Goal: Task Accomplishment & Management: Use online tool/utility

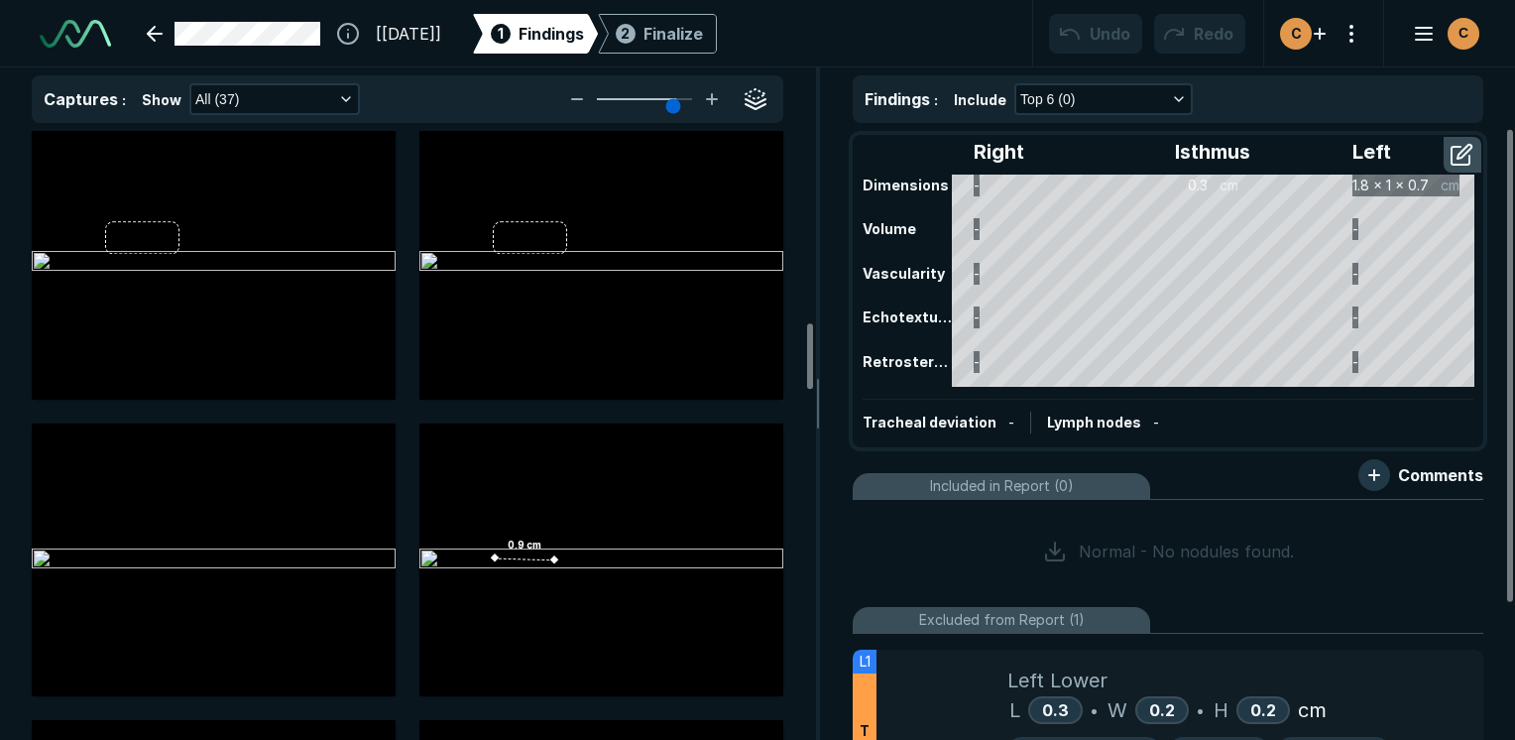
scroll to position [182, 0]
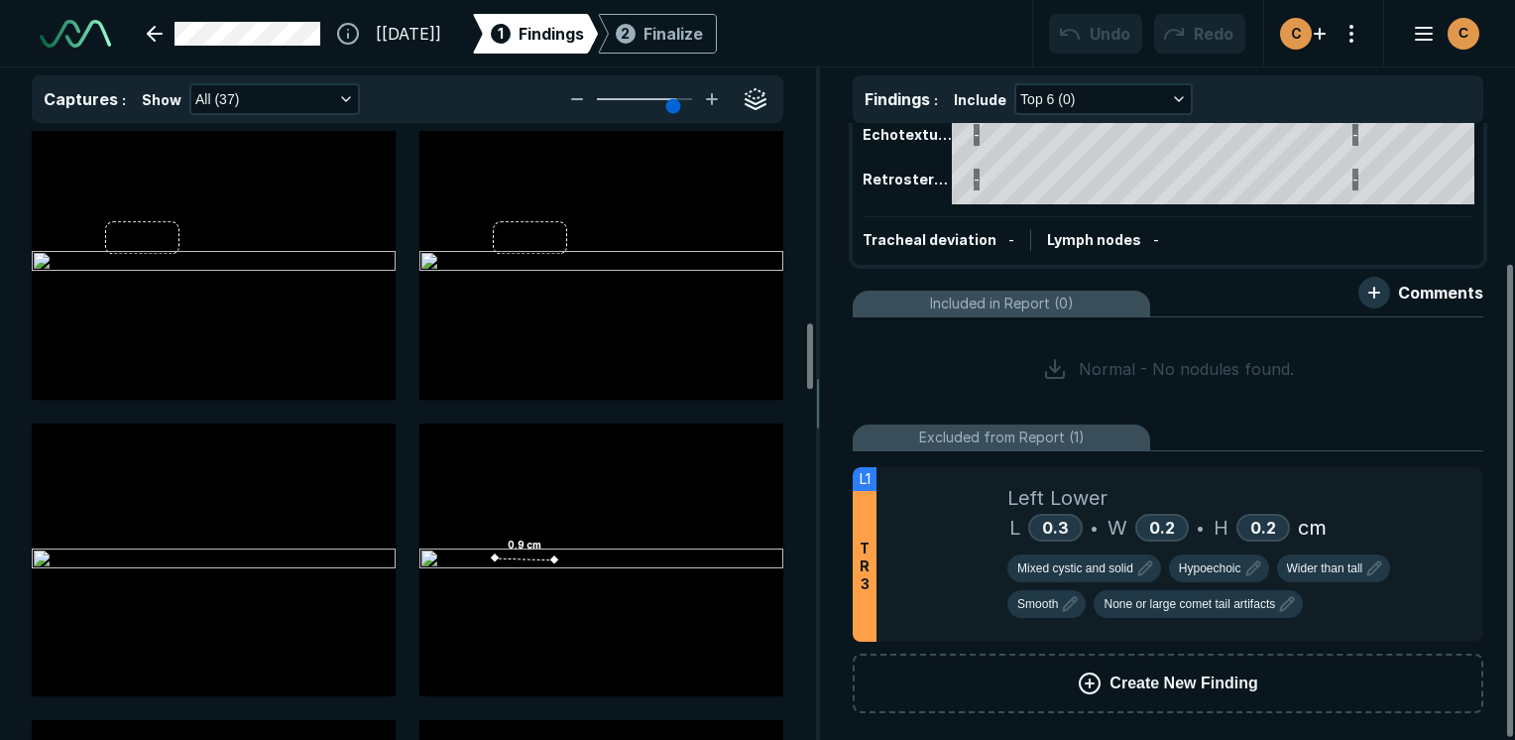
click at [1216, 672] on span "Create New Finding" at bounding box center [1183, 683] width 148 height 24
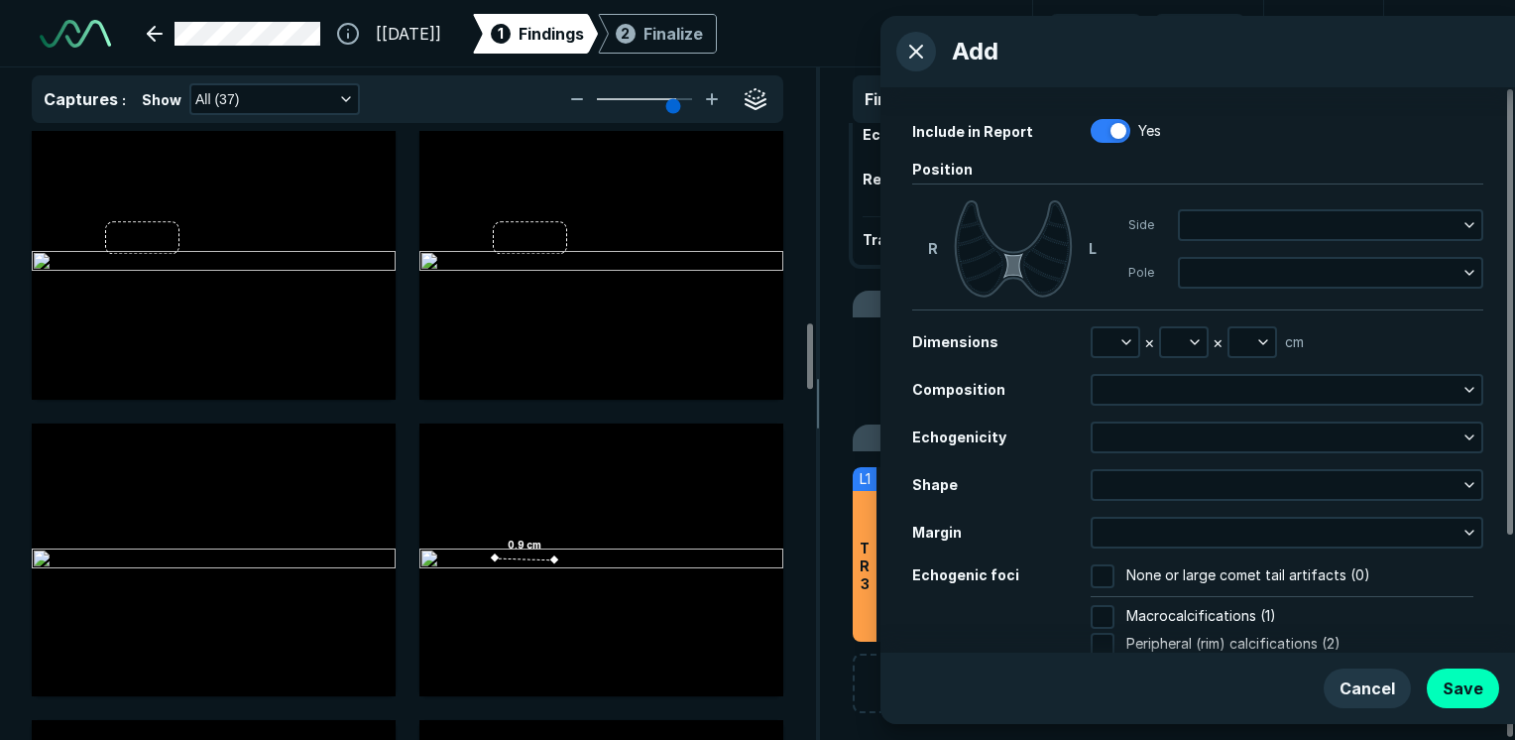
click at [1012, 257] on icon at bounding box center [1013, 265] width 20 height 25
click at [1134, 341] on button "button" at bounding box center [1115, 342] width 46 height 28
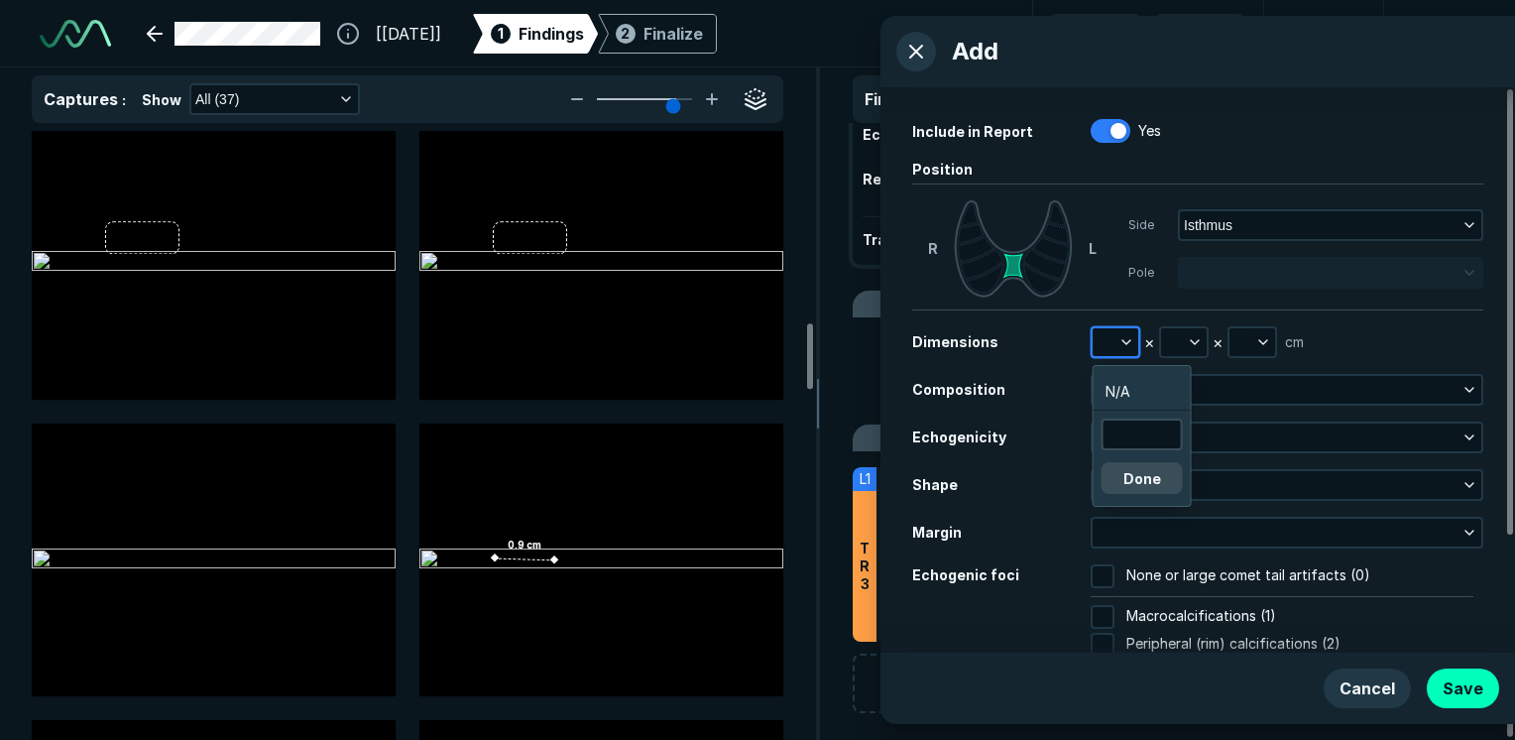
scroll to position [3062, 2986]
click at [1139, 440] on input "text" at bounding box center [1141, 434] width 77 height 28
type input "0.9"
click at [1143, 478] on button "Done" at bounding box center [1141, 478] width 81 height 32
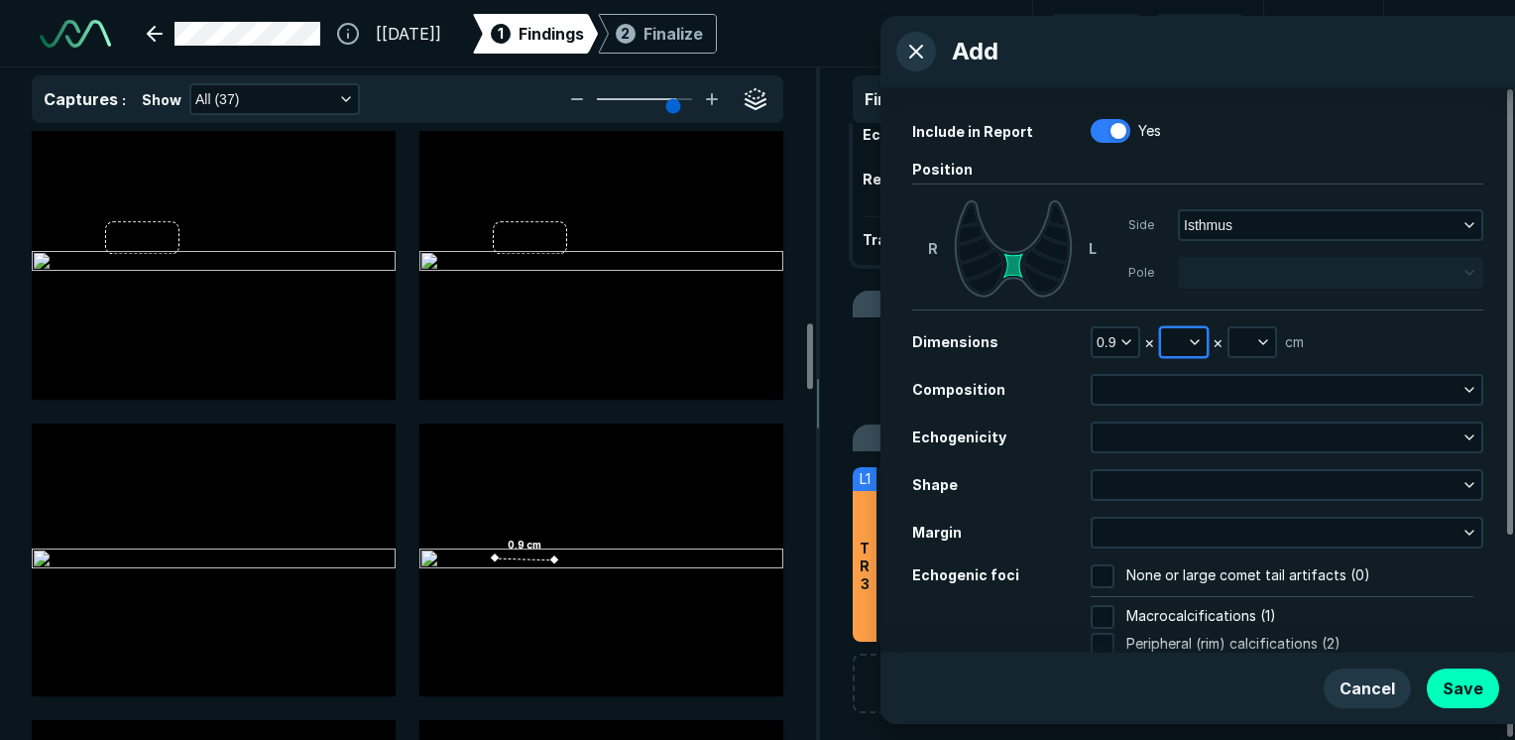
click at [1194, 347] on icon "button" at bounding box center [1195, 342] width 16 height 16
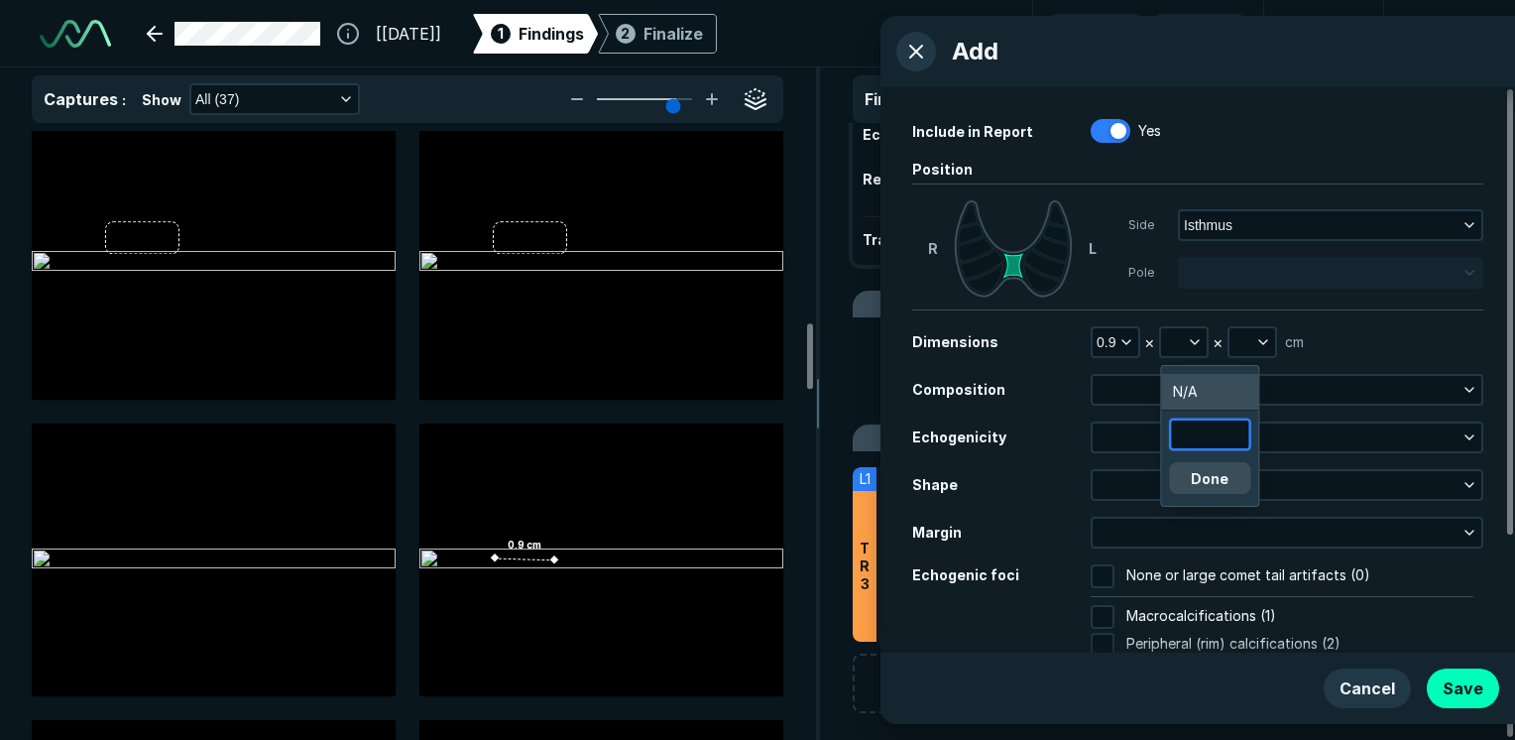
click at [1182, 423] on input "text" at bounding box center [1209, 434] width 77 height 28
type input "0.7"
click at [1213, 481] on button "Done" at bounding box center [1209, 478] width 81 height 32
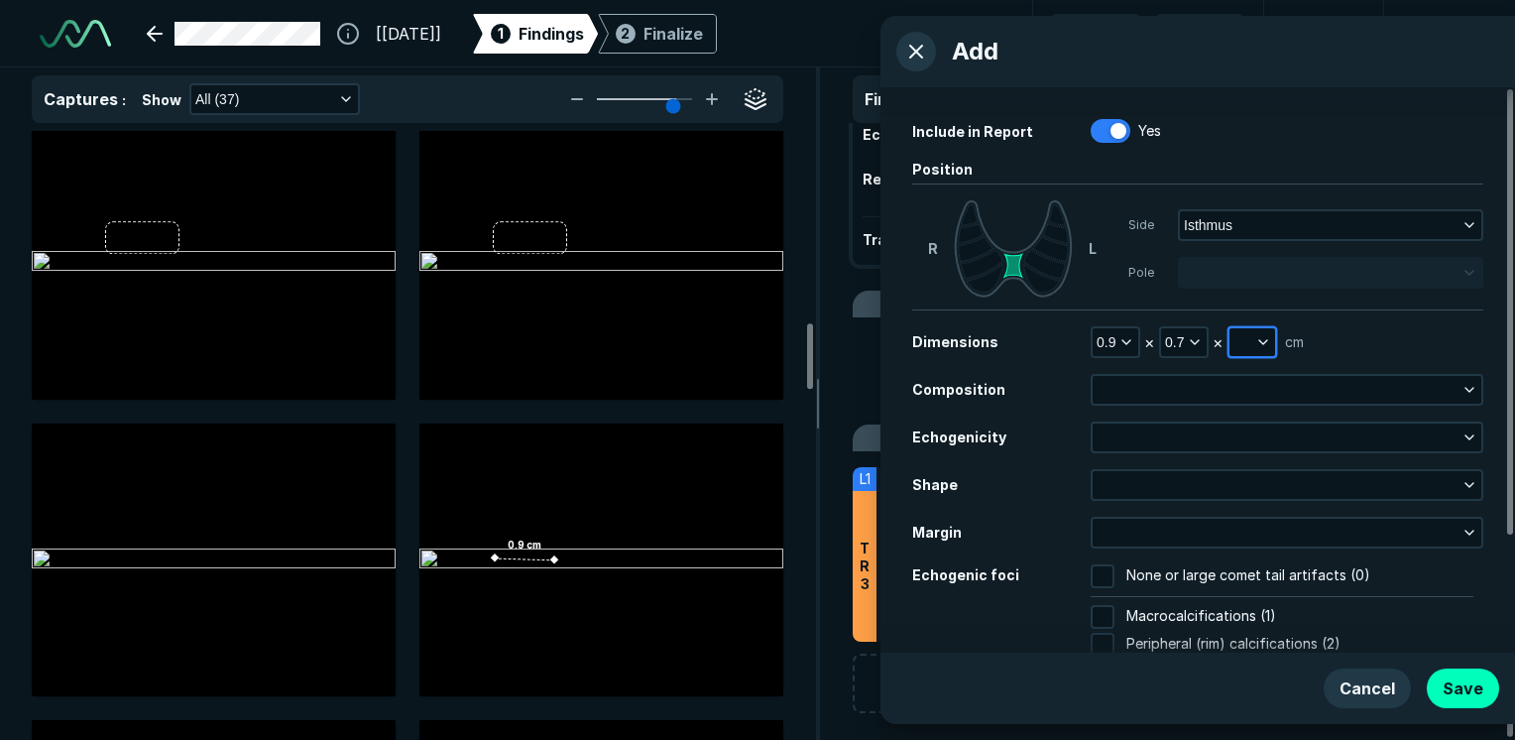
click at [1262, 347] on icon "button" at bounding box center [1263, 342] width 16 height 16
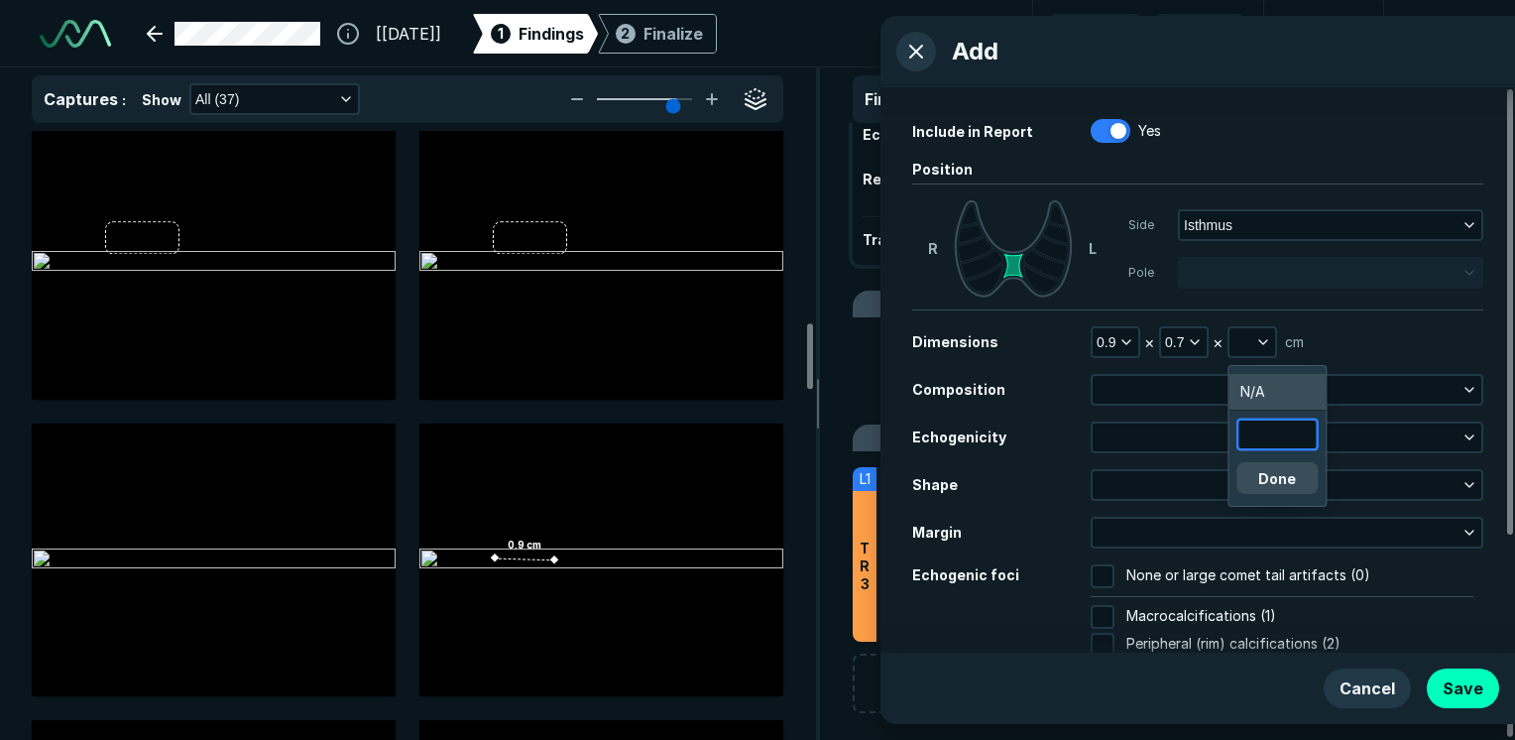
click at [1281, 446] on input "text" at bounding box center [1276, 434] width 77 height 28
type input "0.3"
click at [1293, 487] on button "Done" at bounding box center [1276, 478] width 81 height 32
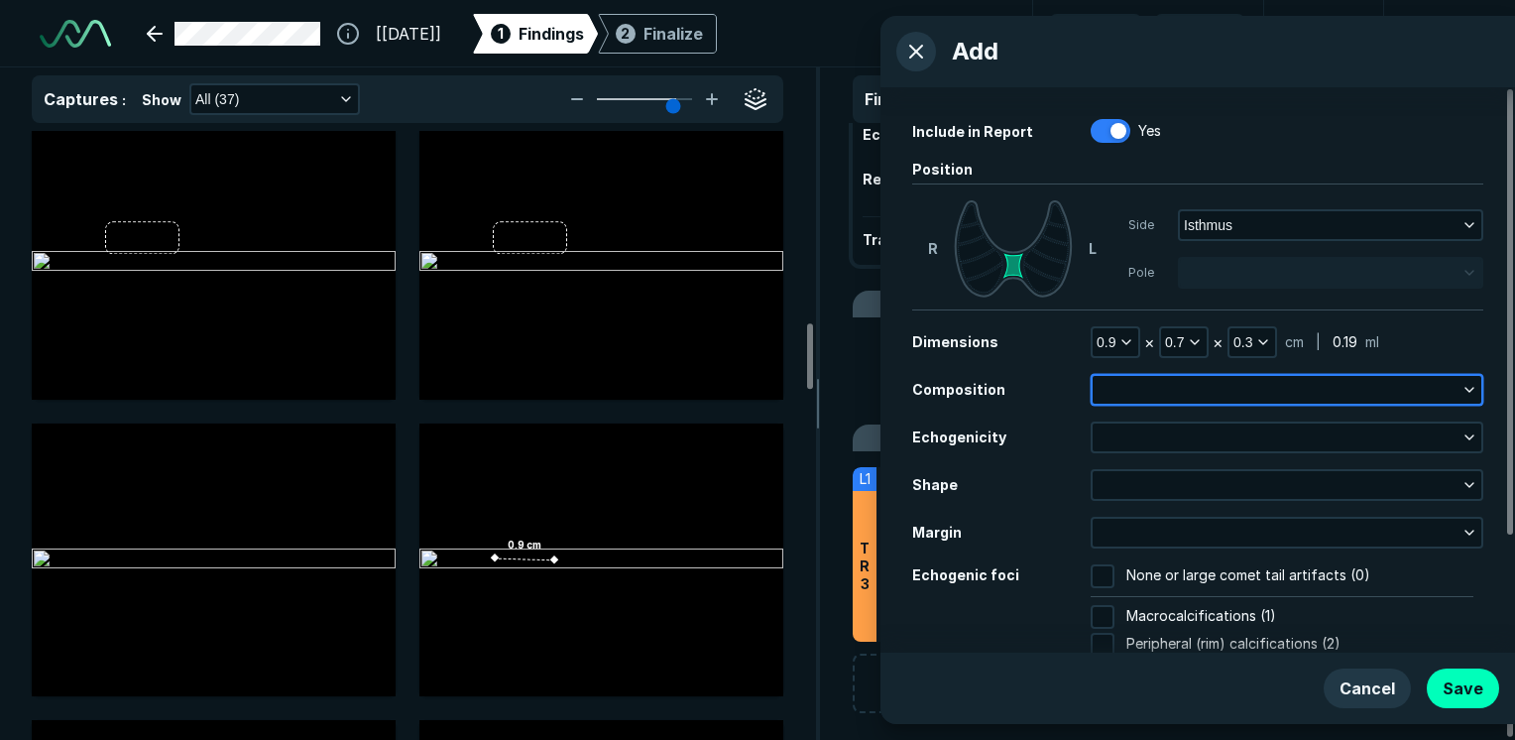
click at [1156, 399] on button "button" at bounding box center [1286, 390] width 389 height 28
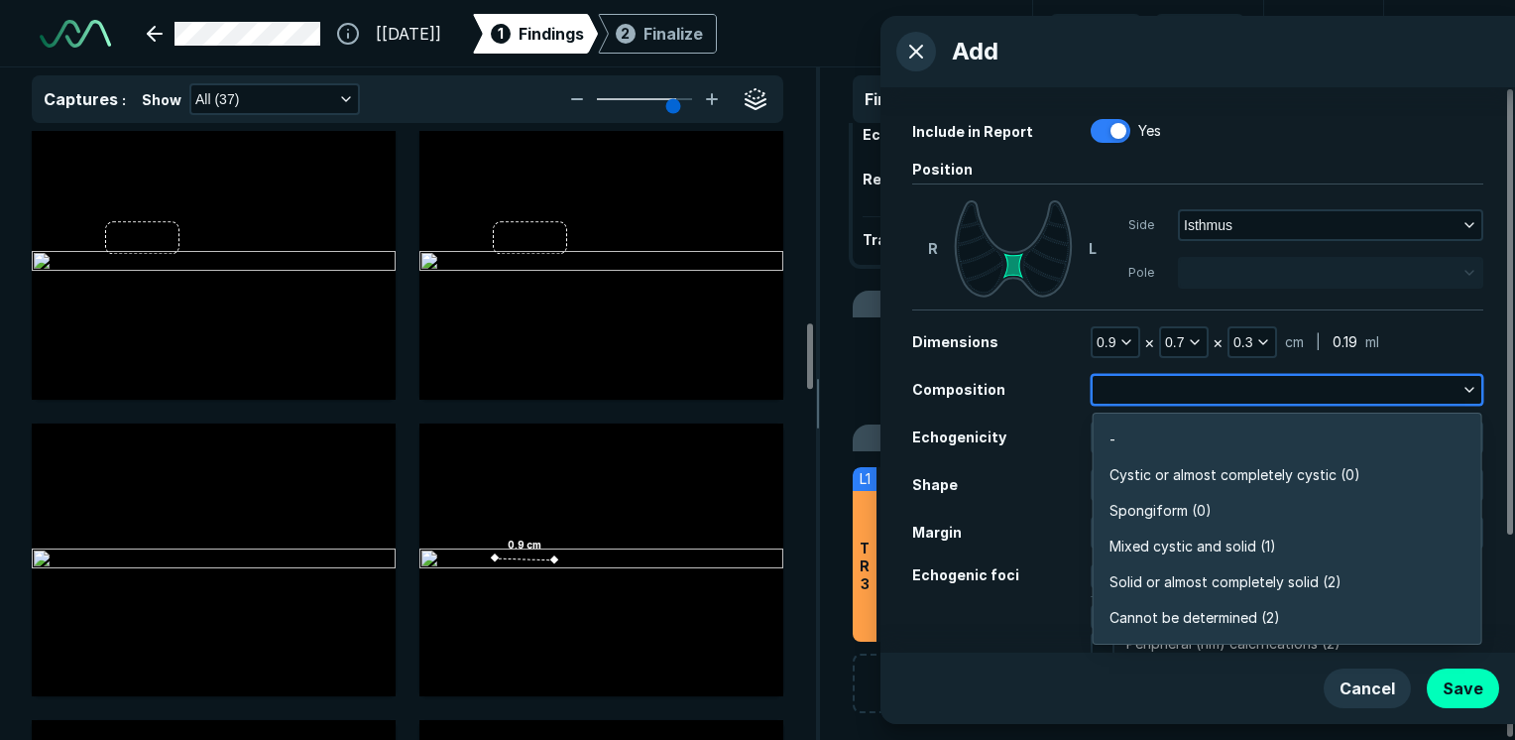
scroll to position [3468, 4293]
click at [1209, 568] on li "Solid or almost completely solid (2)" at bounding box center [1287, 582] width 388 height 36
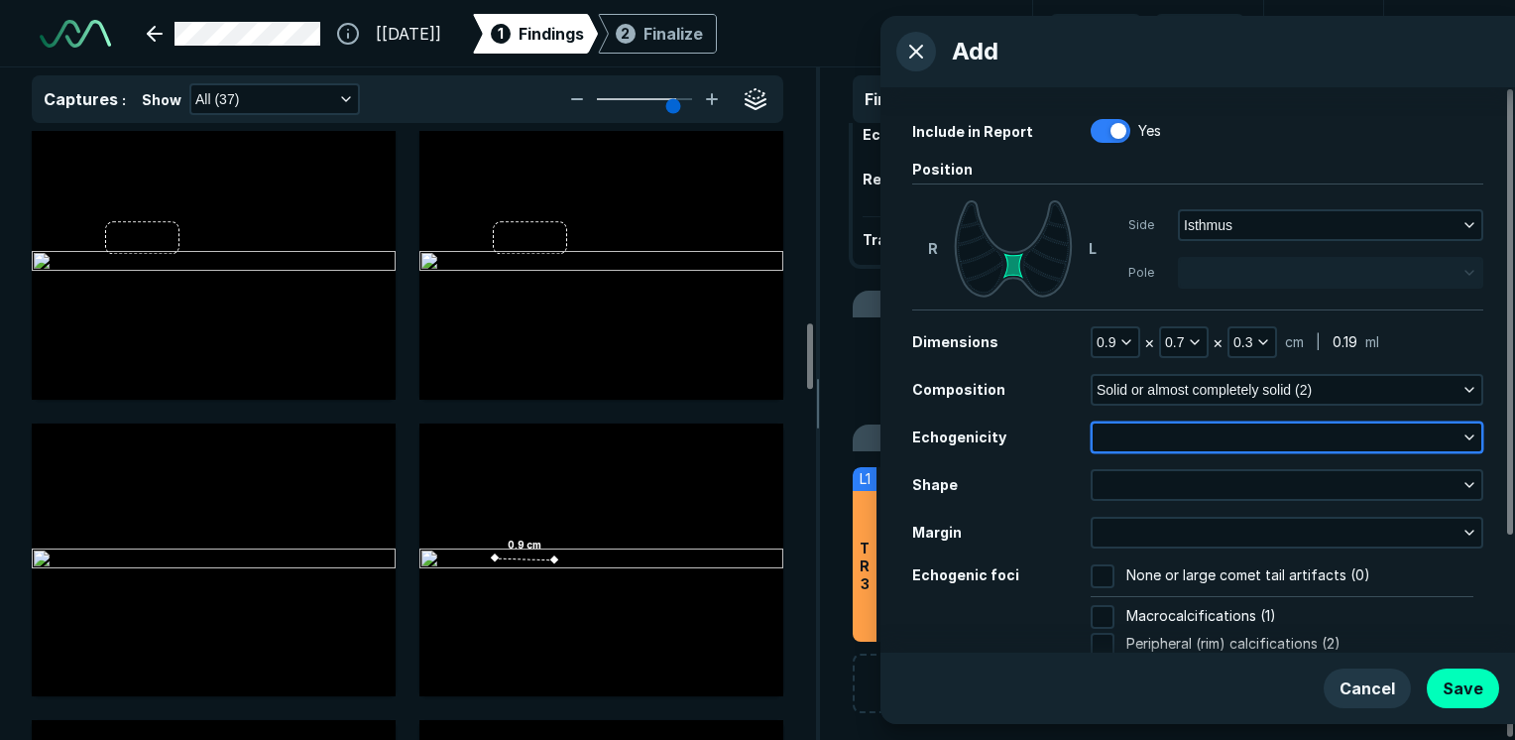
click at [1204, 449] on button "button" at bounding box center [1286, 437] width 389 height 28
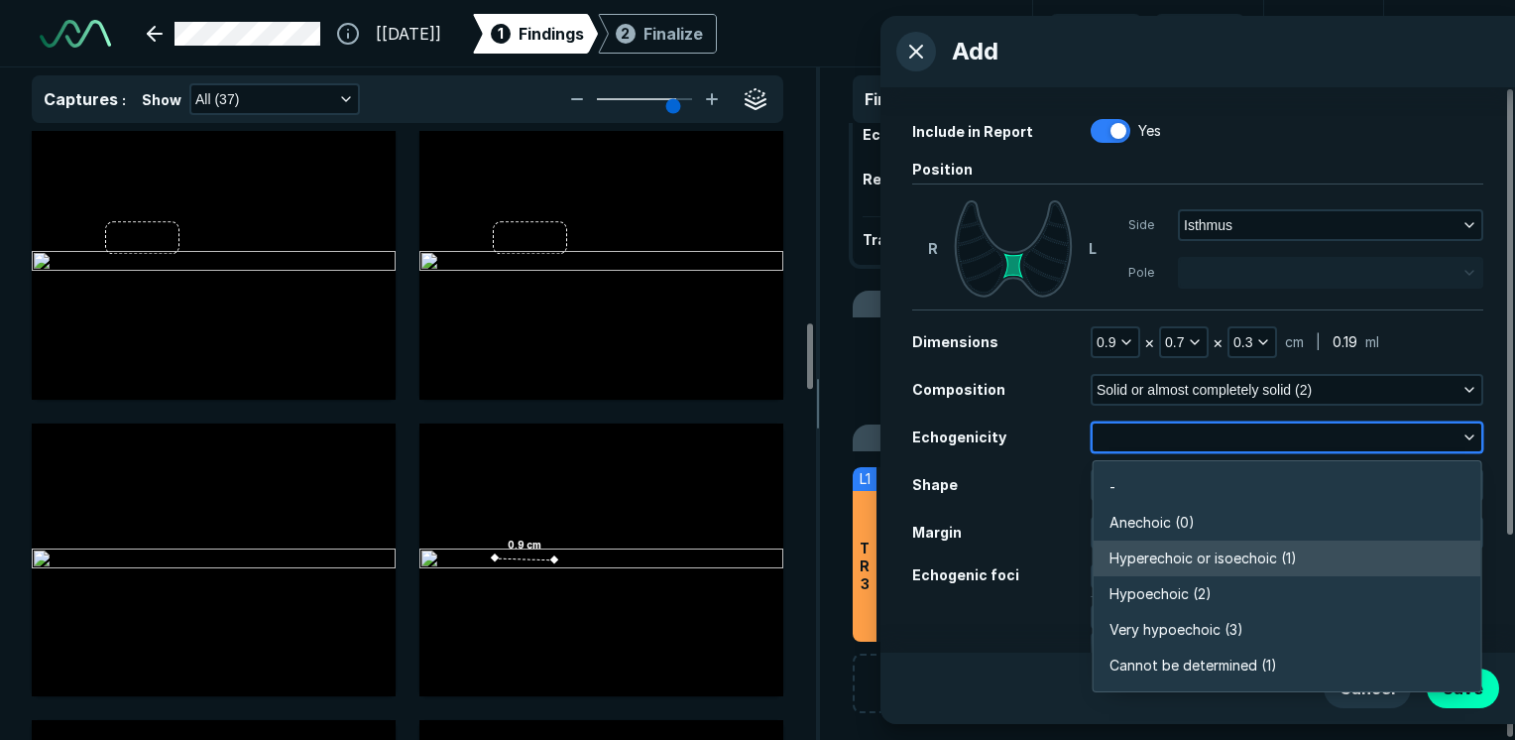
click at [1209, 565] on span "Hyperechoic or isoechoic (1)" at bounding box center [1202, 558] width 187 height 22
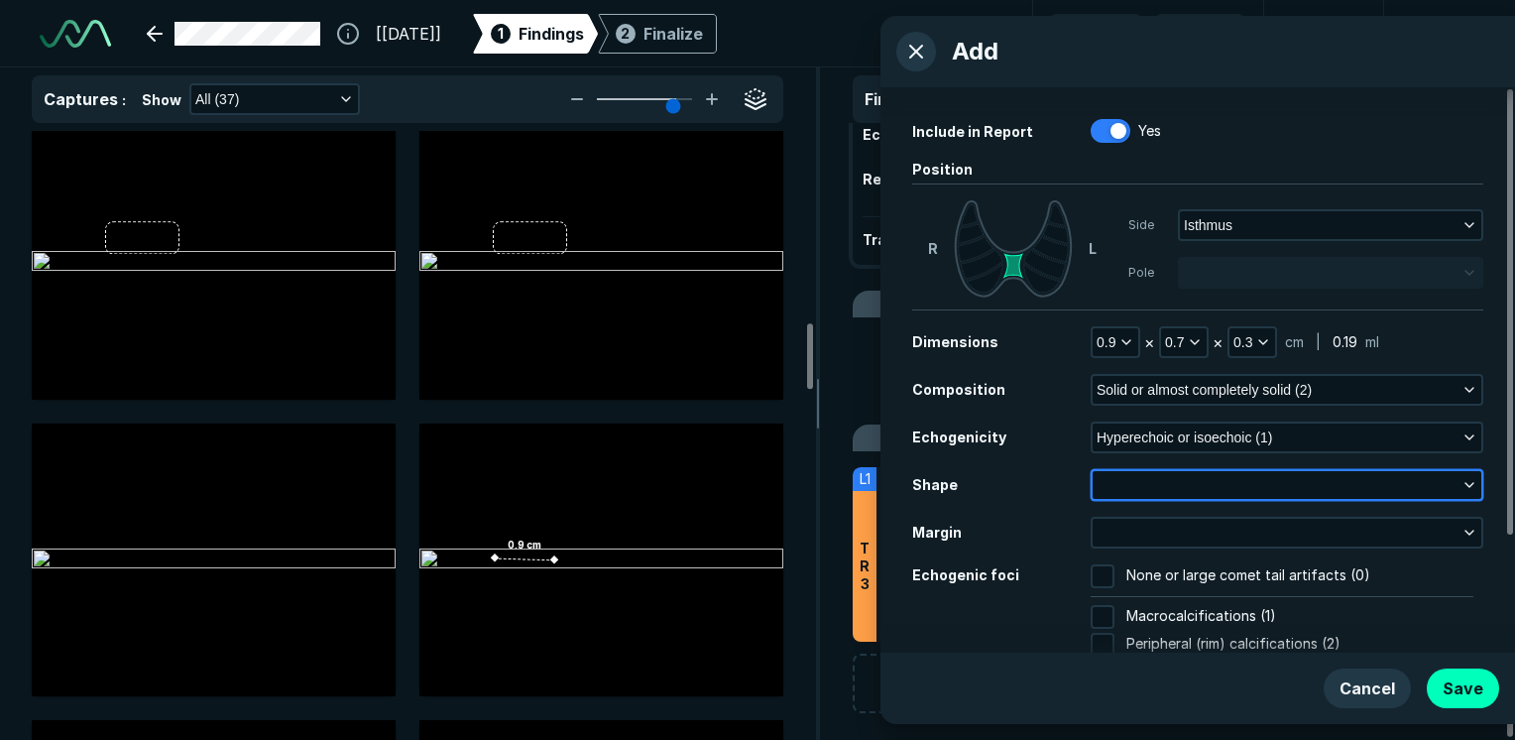
click at [1200, 473] on button "button" at bounding box center [1286, 485] width 389 height 28
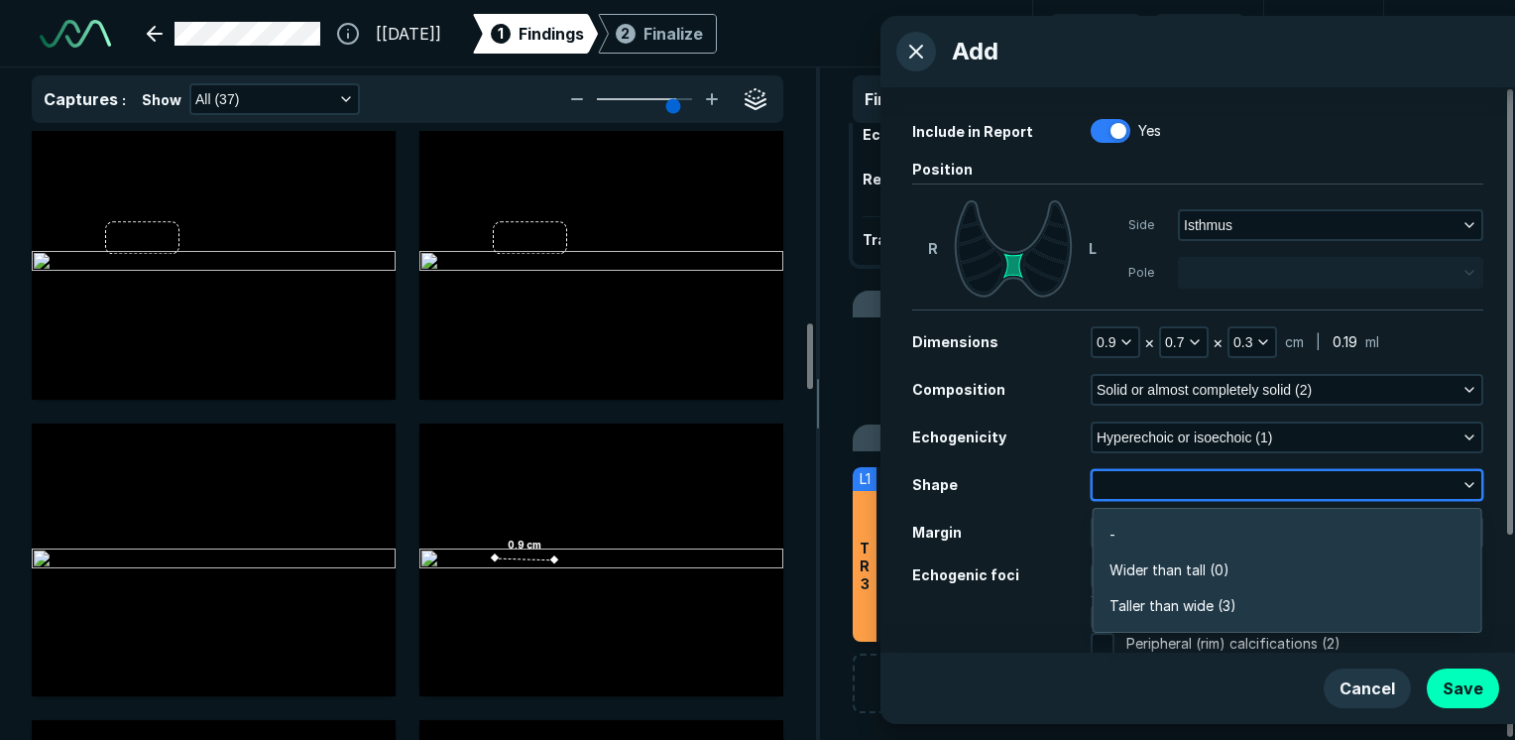
scroll to position [2986, 4293]
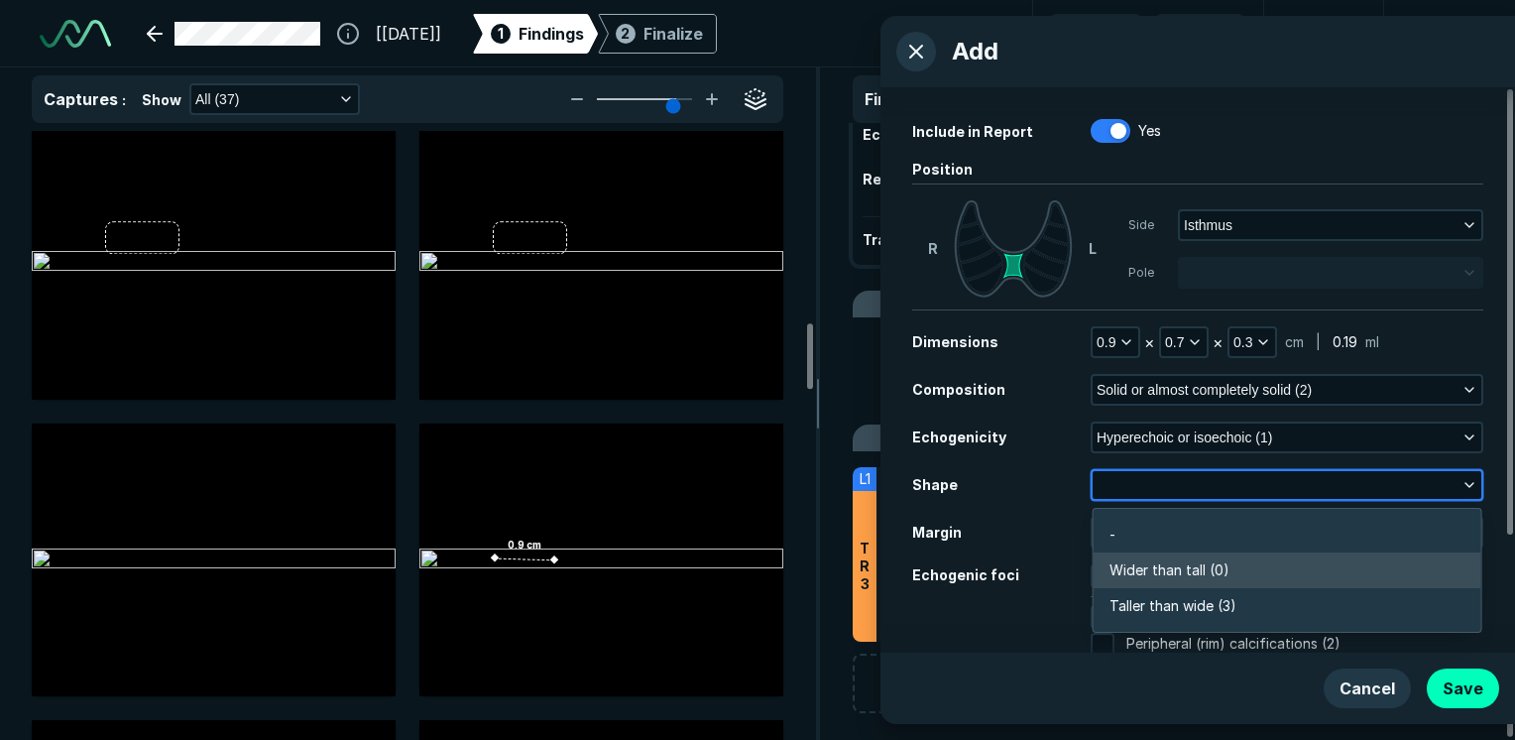
click at [1190, 564] on span "Wider than tall (0)" at bounding box center [1169, 570] width 120 height 22
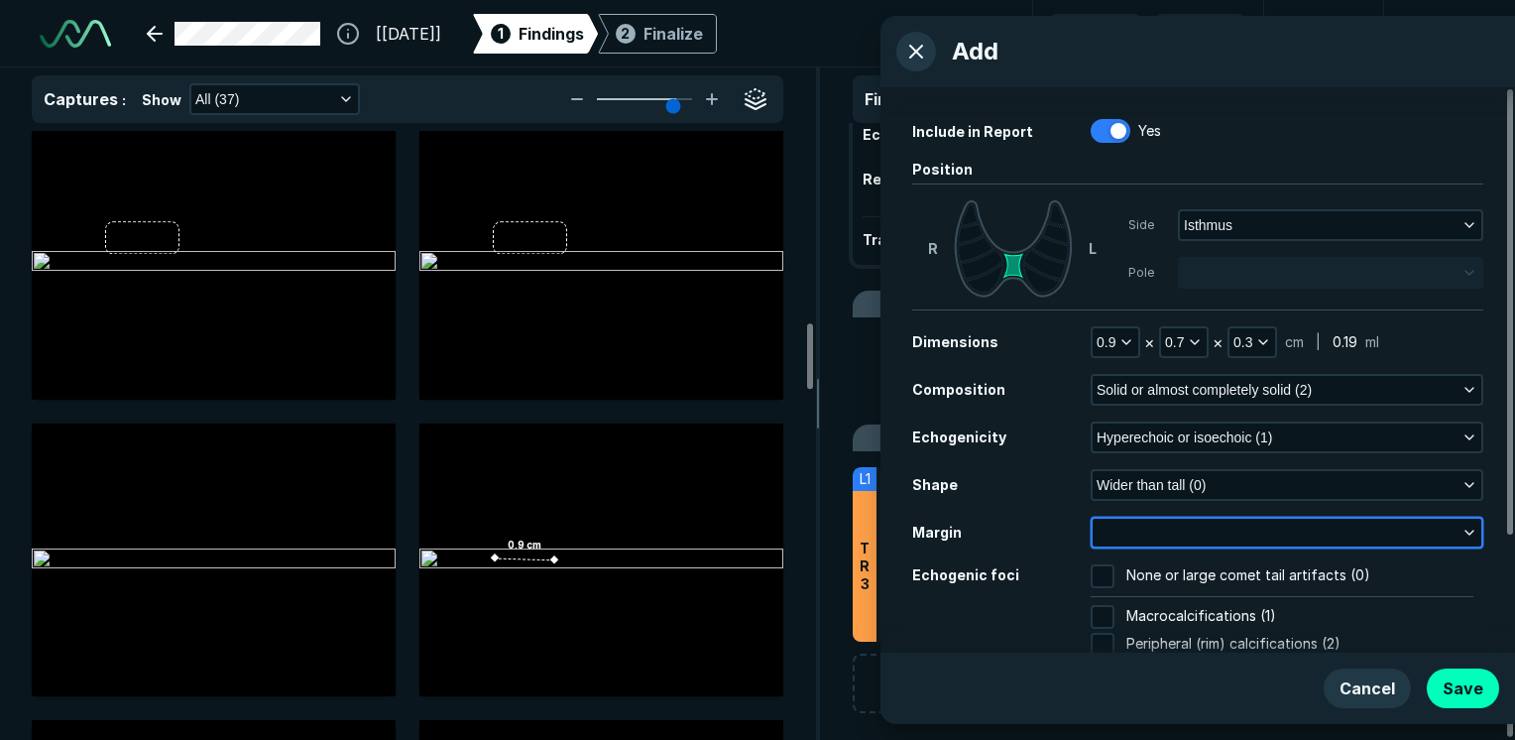
click at [1187, 537] on button "button" at bounding box center [1286, 532] width 389 height 28
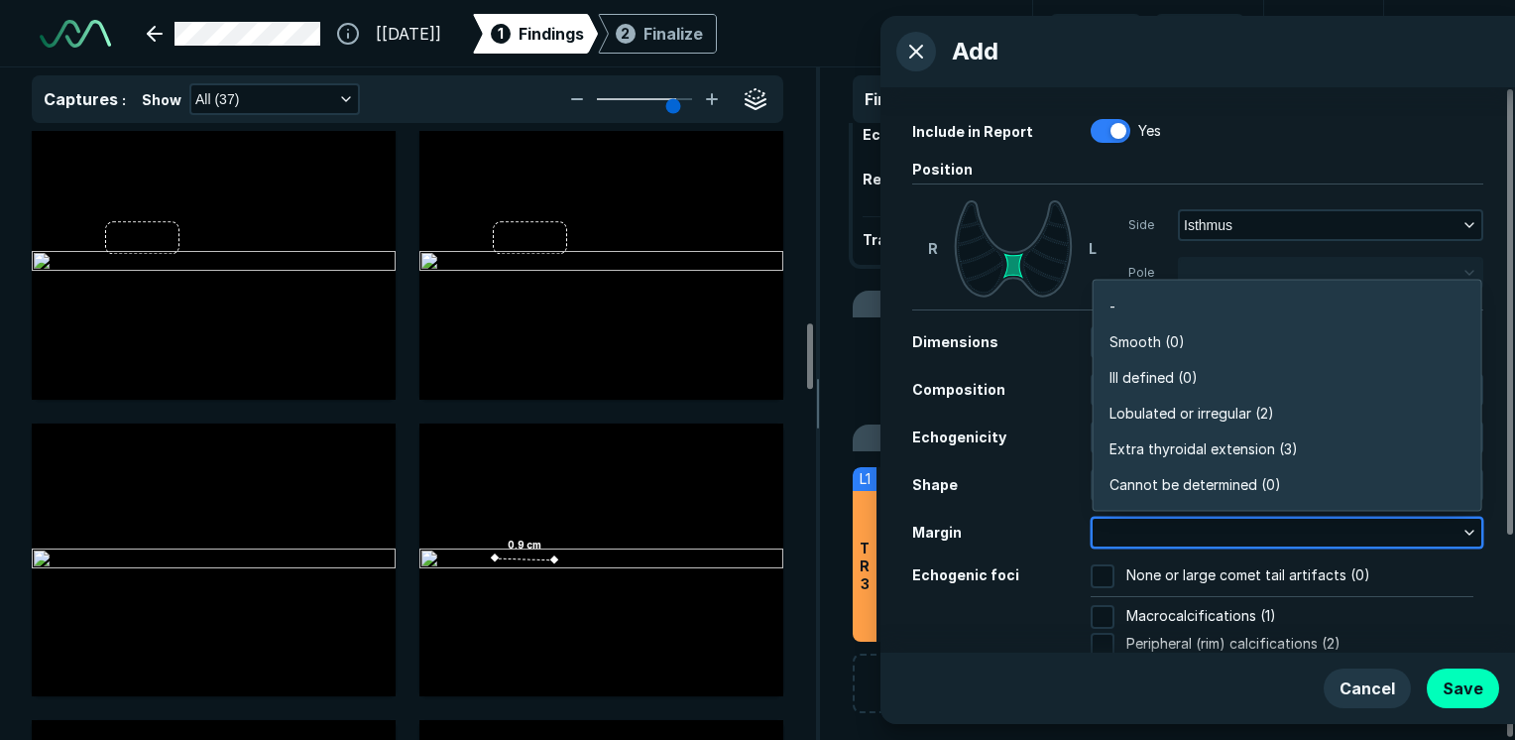
scroll to position [3468, 4293]
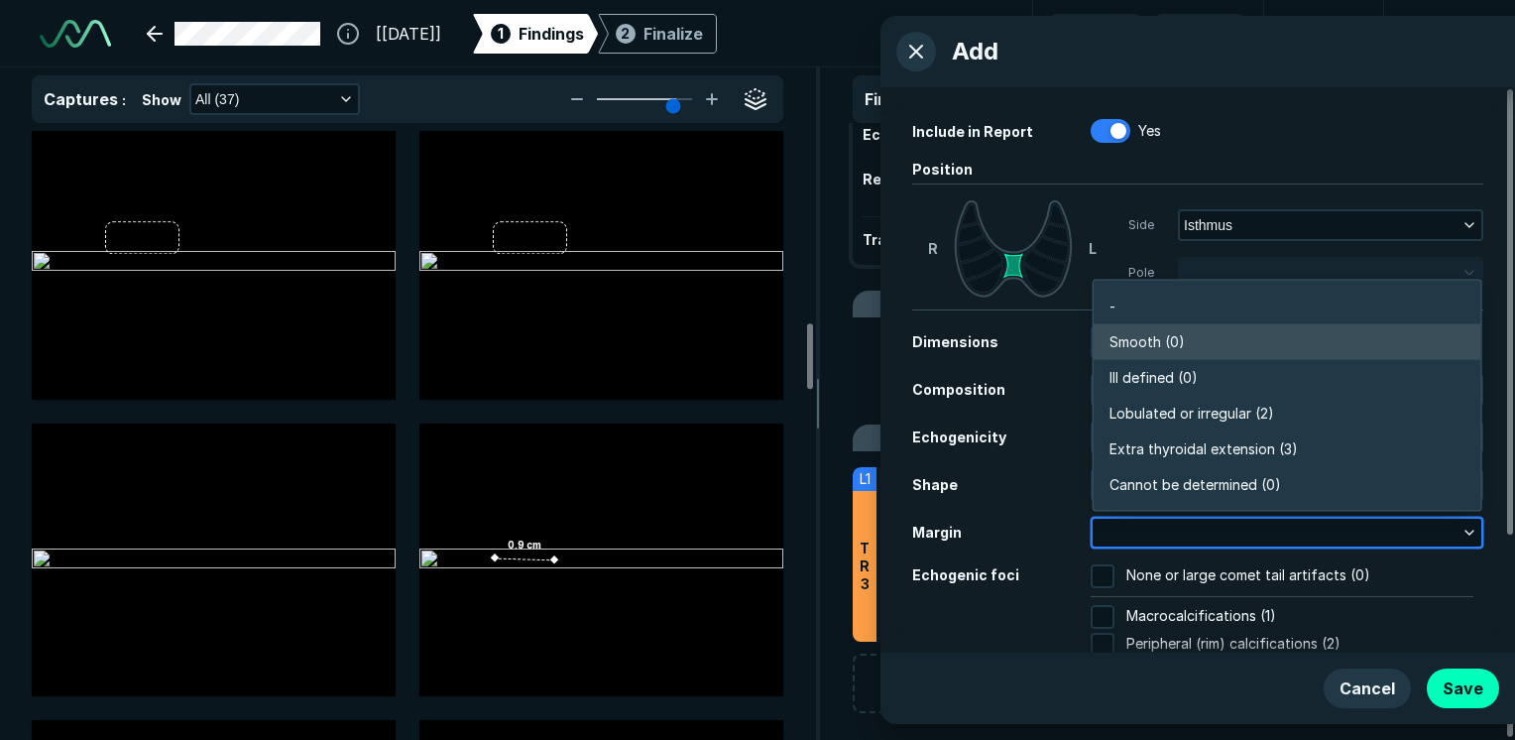
click at [1217, 353] on li "Smooth (0)" at bounding box center [1287, 342] width 388 height 36
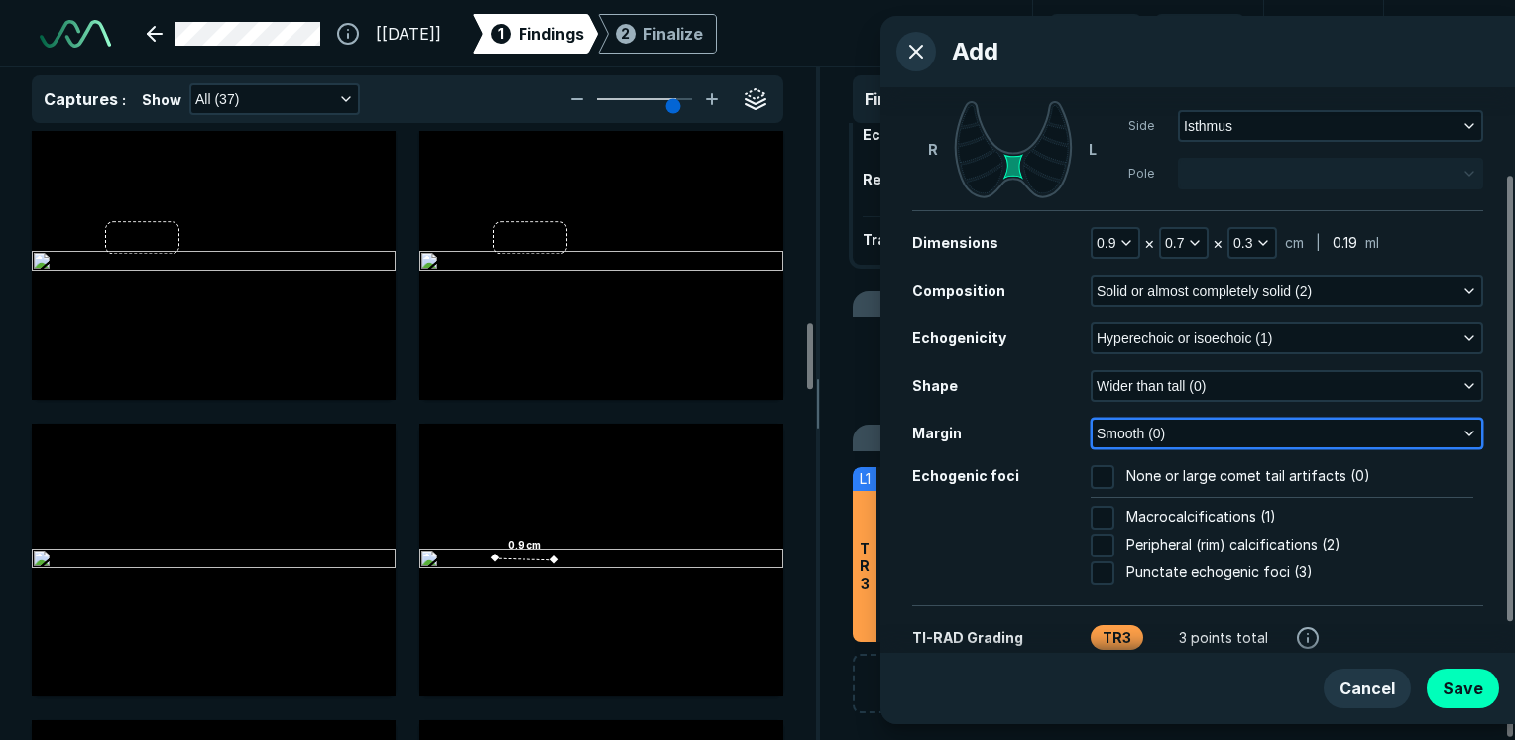
scroll to position [147, 0]
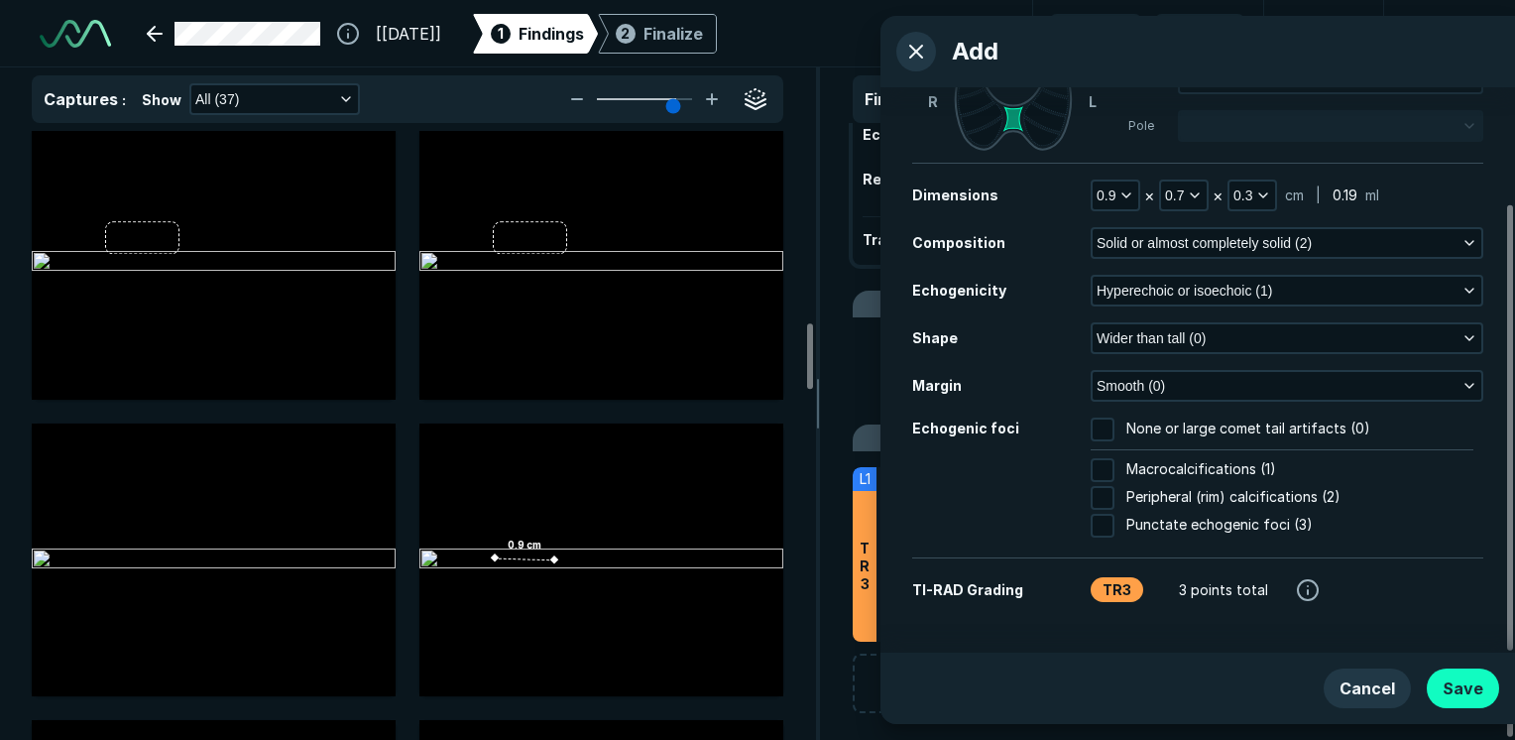
click at [1477, 686] on button "Save" at bounding box center [1463, 688] width 72 height 40
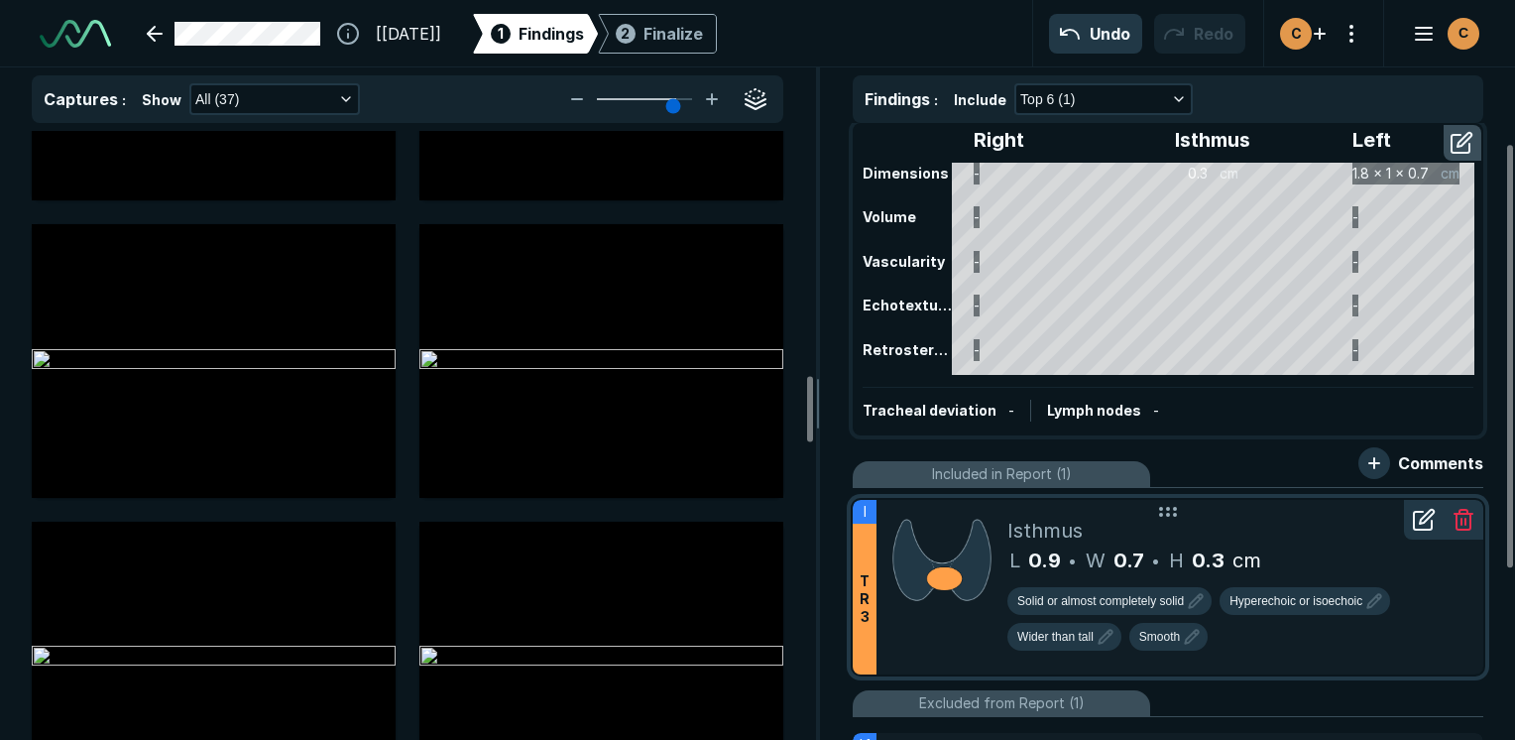
scroll to position [0, 0]
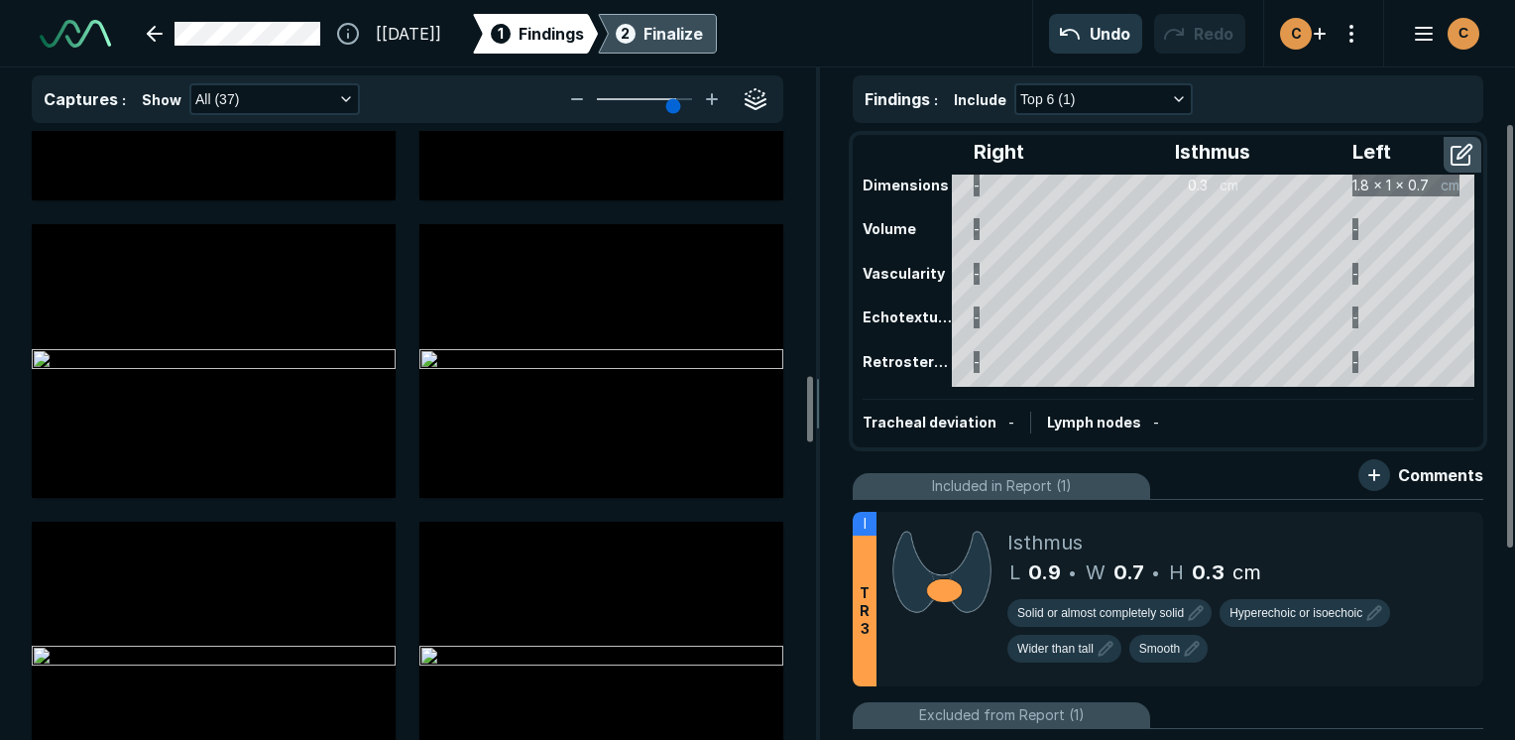
click at [703, 22] on div "Finalize" at bounding box center [672, 34] width 59 height 24
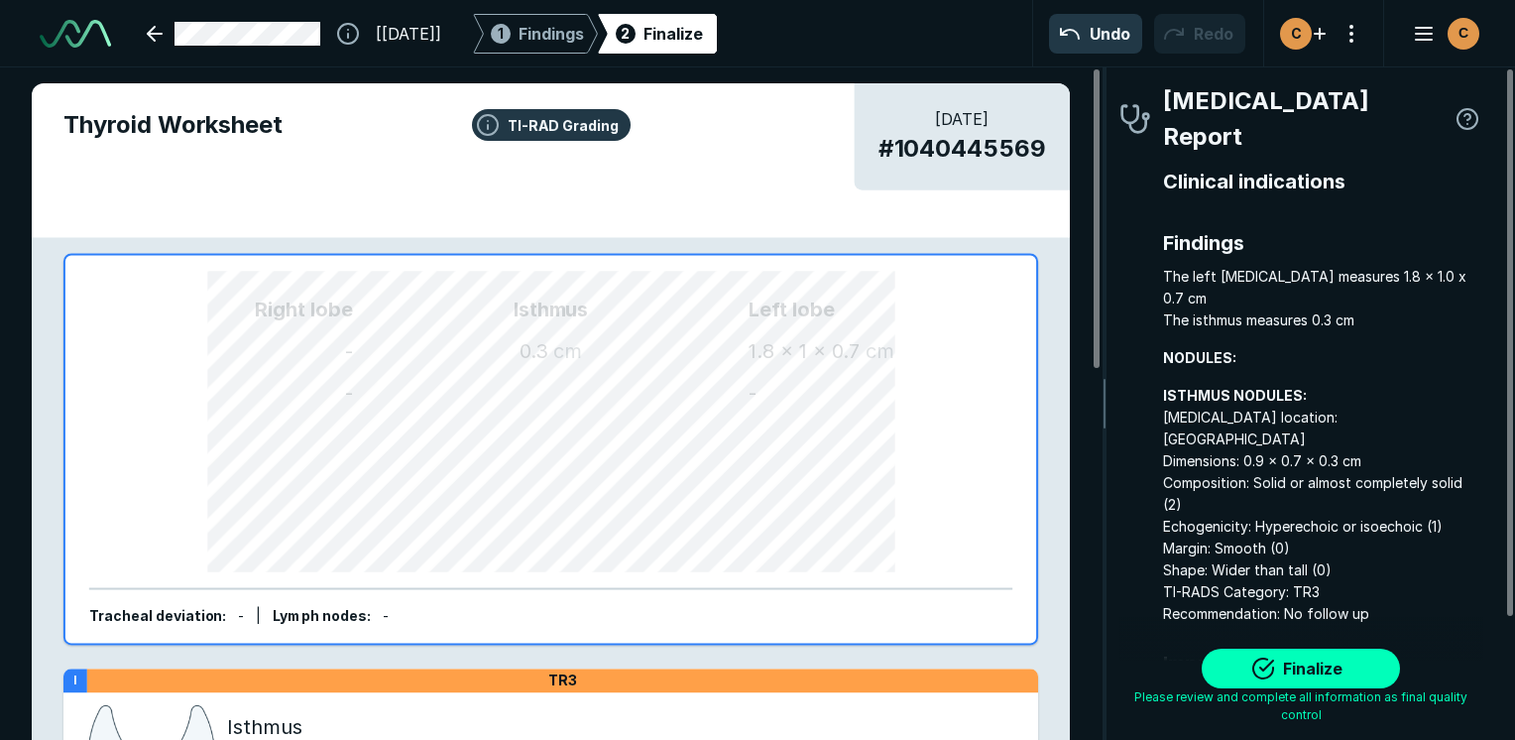
scroll to position [5459, 4153]
click at [1287, 671] on button "Finalize" at bounding box center [1301, 668] width 198 height 40
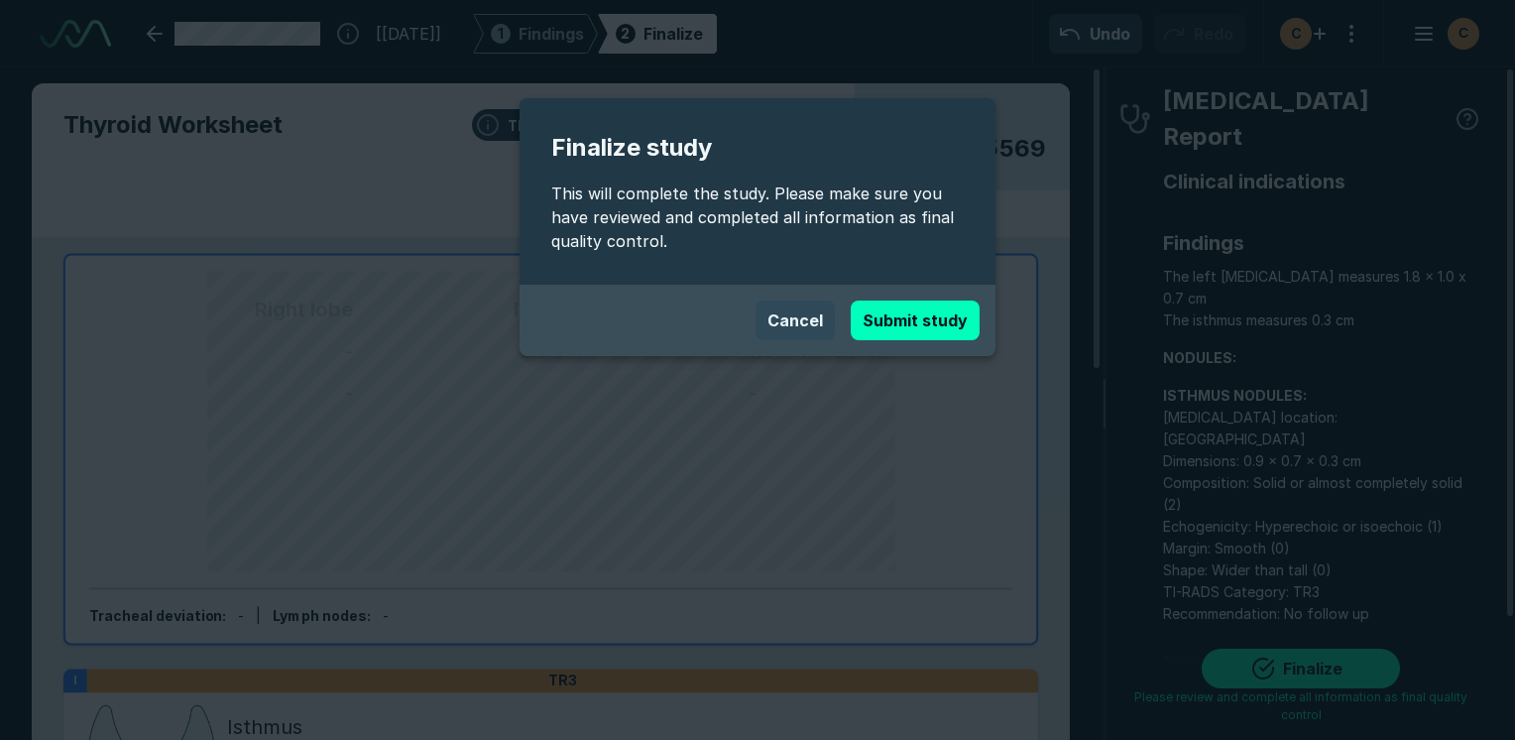
click at [828, 330] on button "Cancel" at bounding box center [794, 320] width 79 height 40
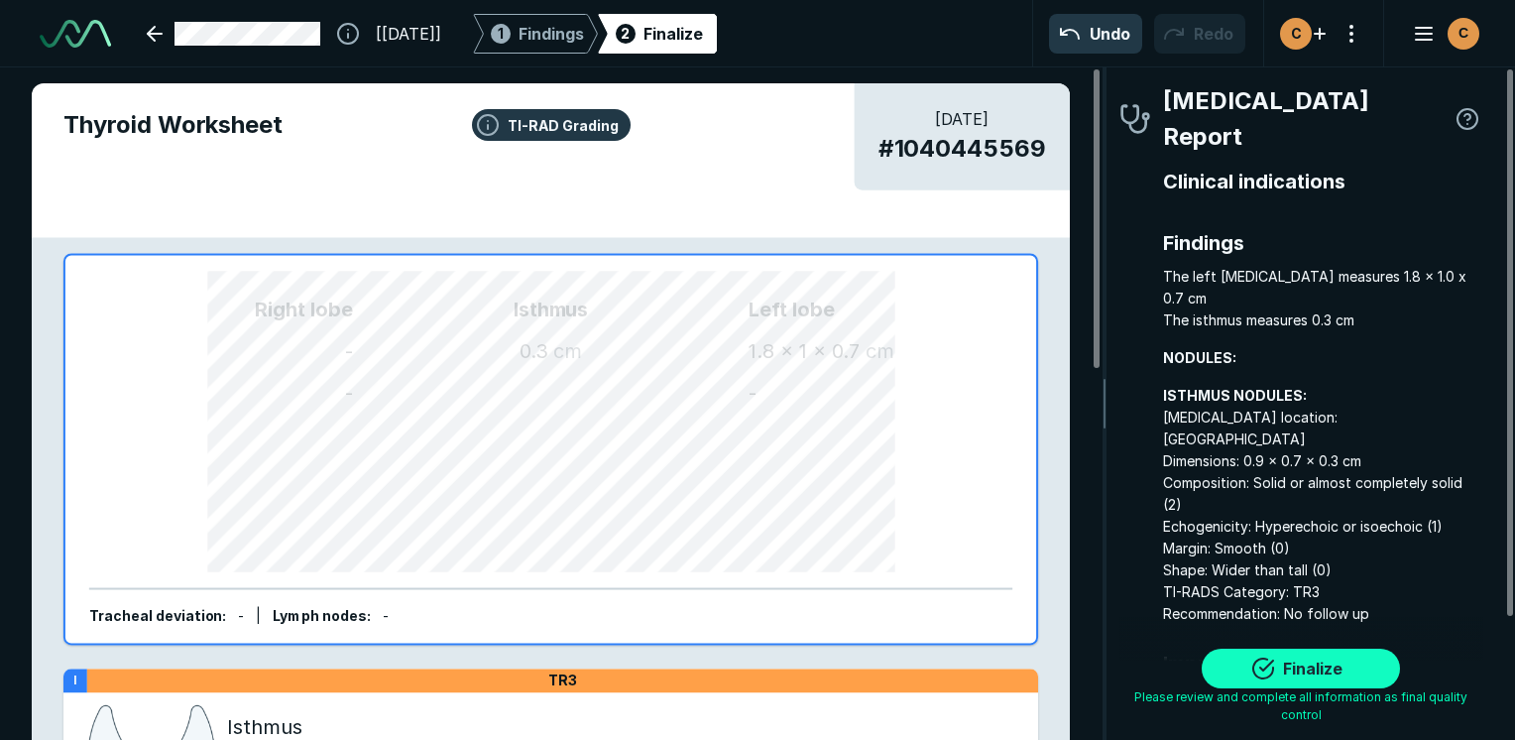
click at [1265, 679] on button "Finalize" at bounding box center [1301, 668] width 198 height 40
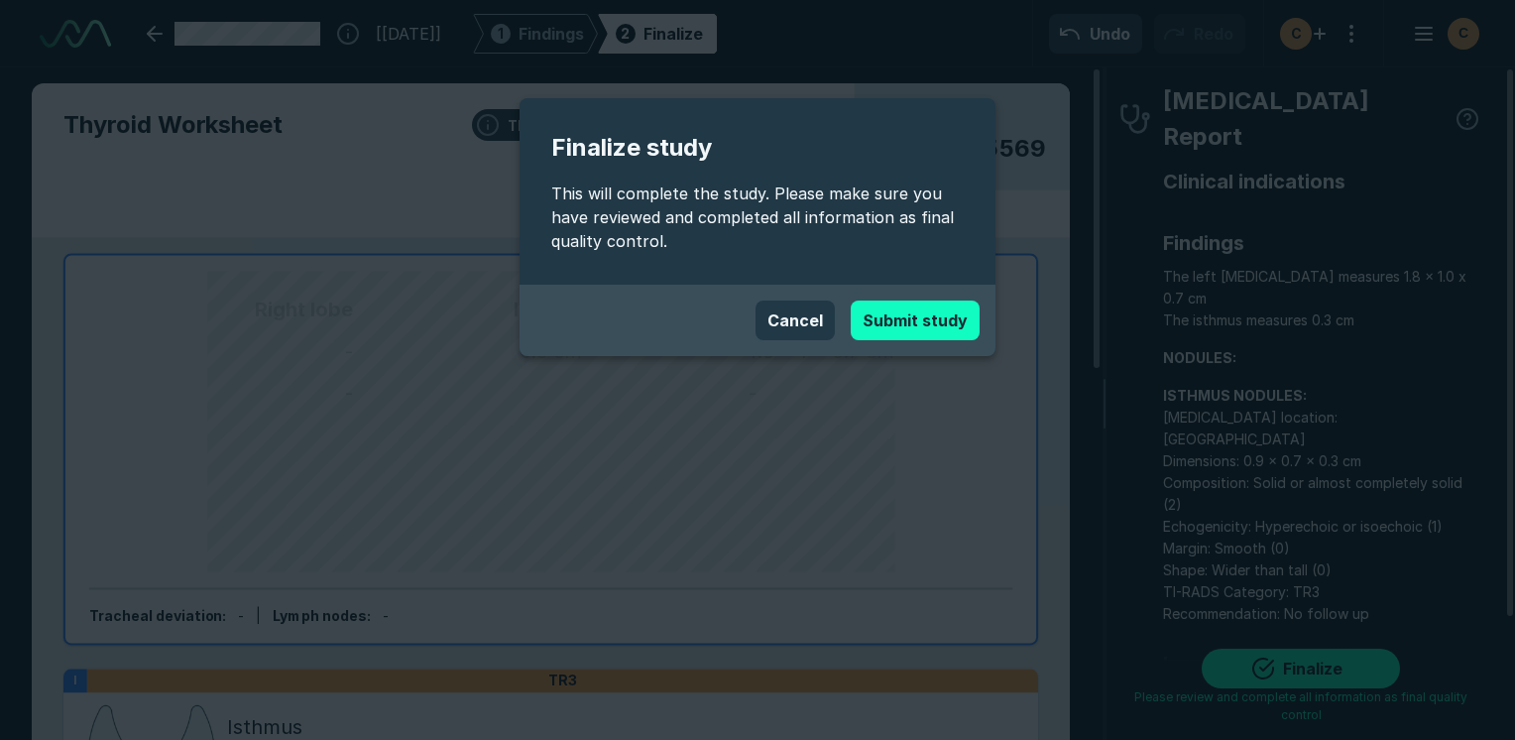
click at [956, 323] on button "Submit study" at bounding box center [915, 320] width 129 height 40
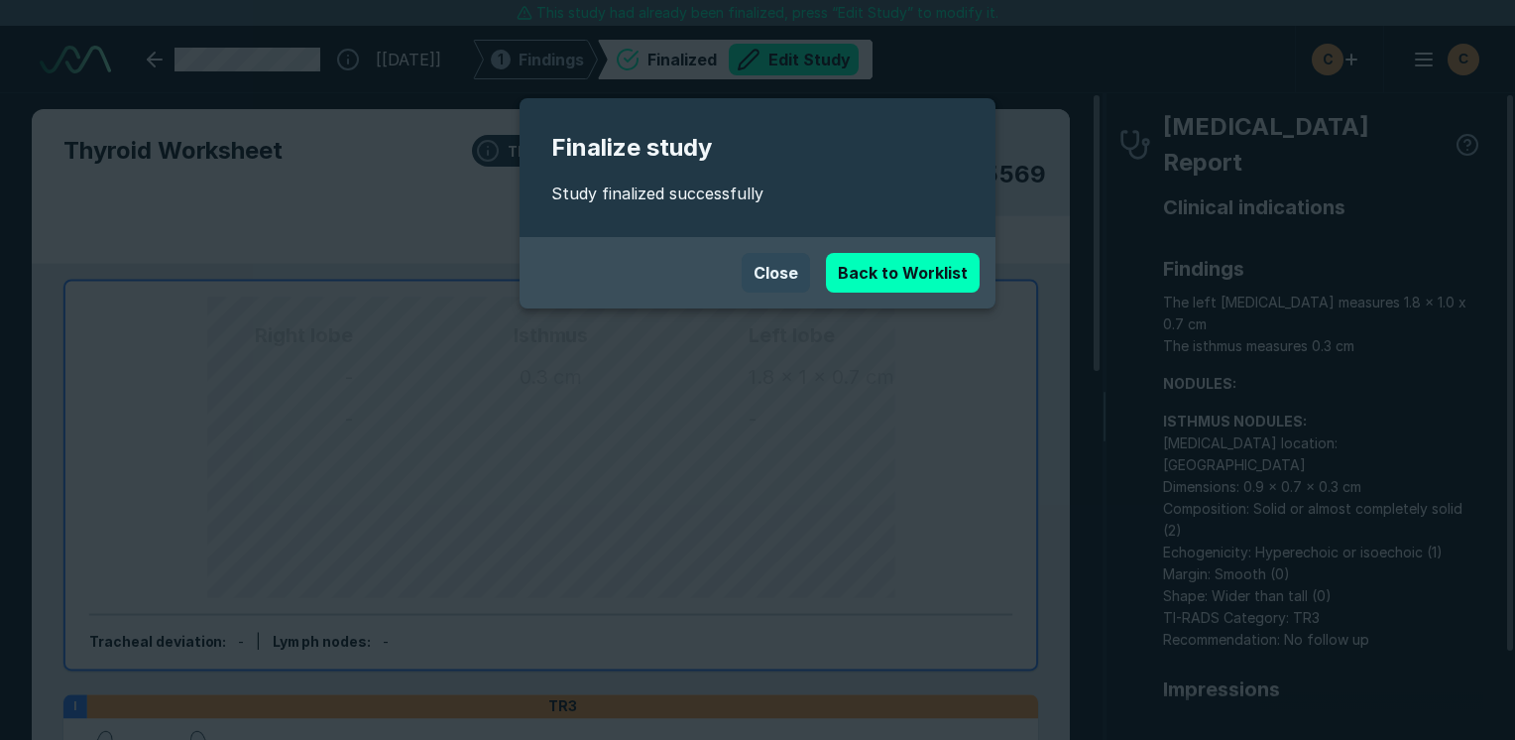
click at [786, 267] on button "Close" at bounding box center [776, 273] width 68 height 40
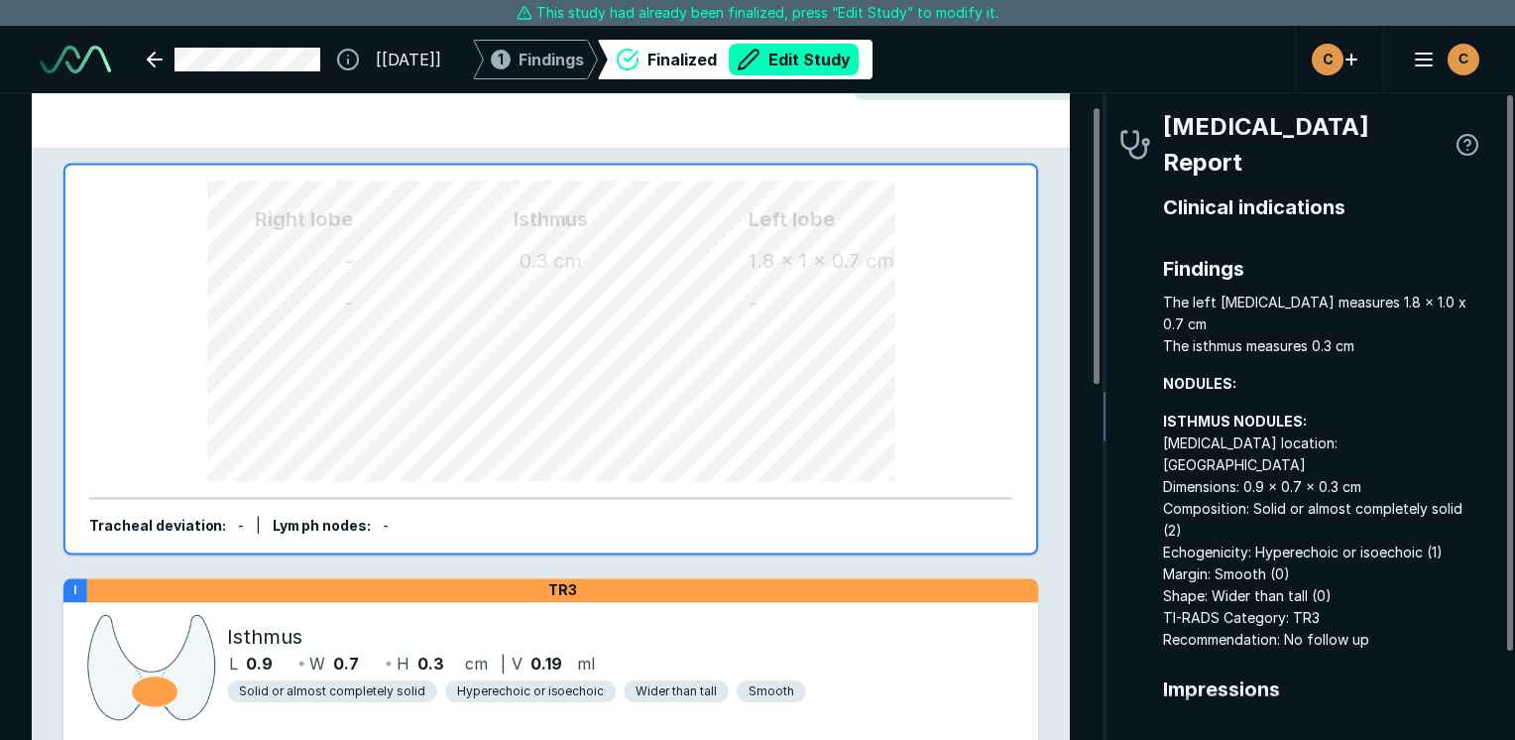
scroll to position [0, 0]
